Goal: Transaction & Acquisition: Purchase product/service

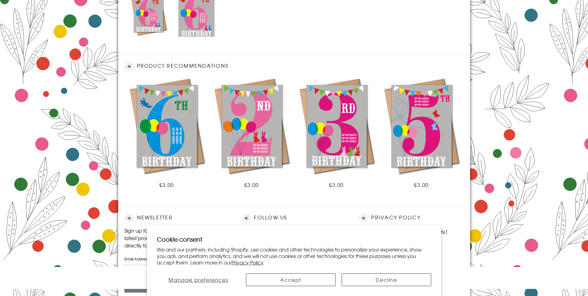
scroll to position [364, 0]
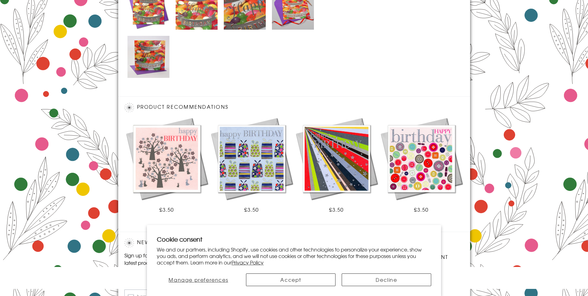
scroll to position [389, 0]
